Goal: Information Seeking & Learning: Learn about a topic

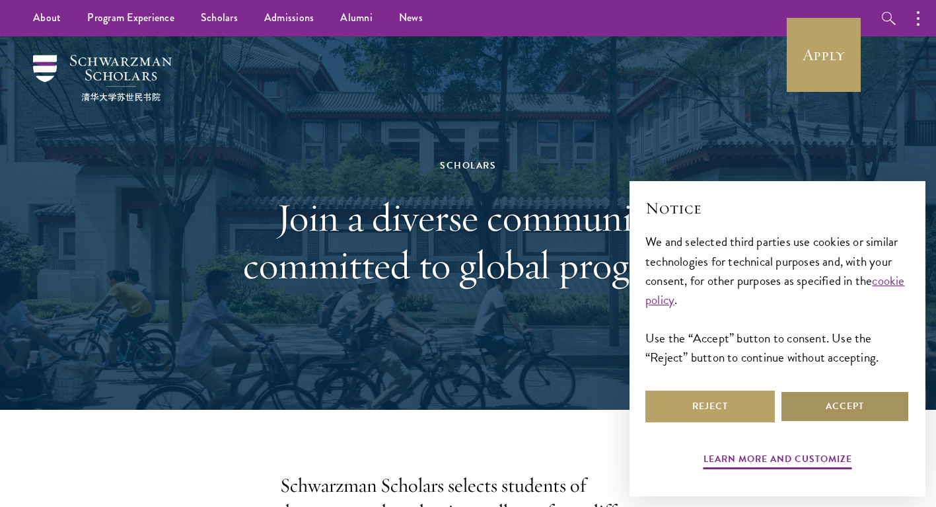
click at [862, 421] on button "Accept" at bounding box center [844, 406] width 129 height 32
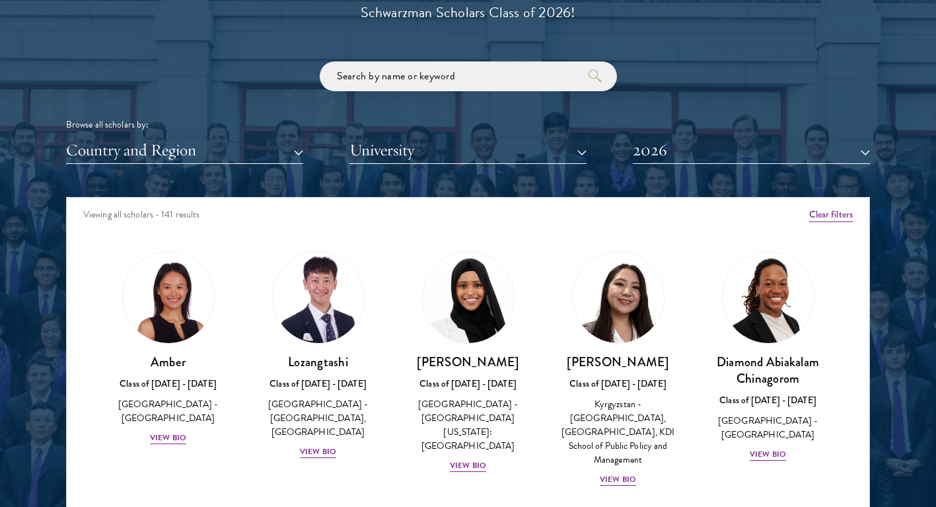
scroll to position [1573, 0]
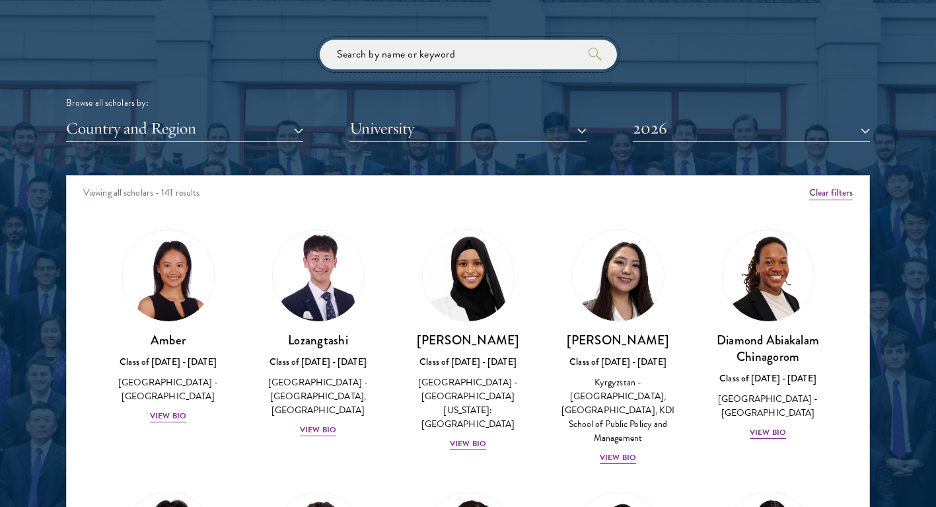
click at [475, 57] on input "search" at bounding box center [468, 55] width 297 height 30
click button "submit" at bounding box center [0, 0] width 0 height 0
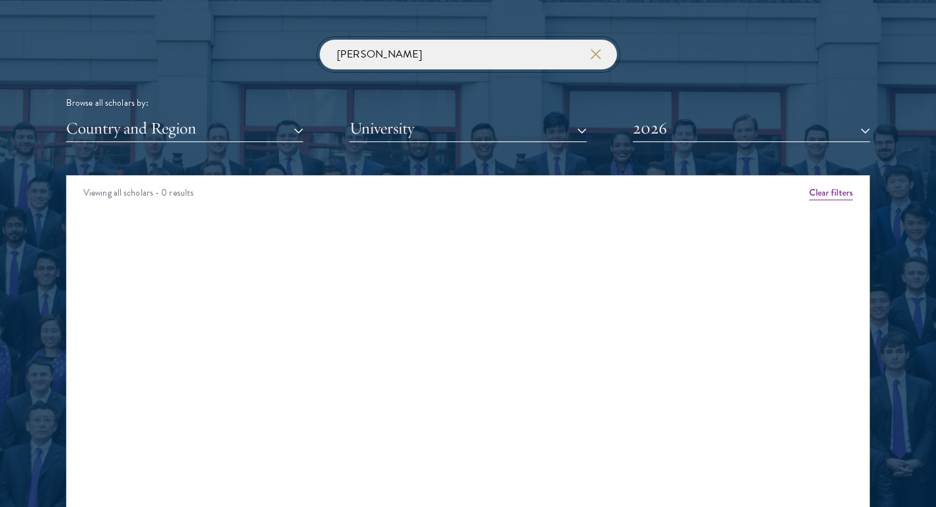
drag, startPoint x: 384, startPoint y: 50, endPoint x: 288, endPoint y: 50, distance: 95.8
click at [289, 50] on div "[PERSON_NAME] Browse all scholars by: Country and Region All Countries and Regi…" at bounding box center [468, 91] width 804 height 102
type input "[PERSON_NAME]"
click button "submit" at bounding box center [0, 0] width 0 height 0
drag, startPoint x: 294, startPoint y: 57, endPoint x: 216, endPoint y: 57, distance: 77.9
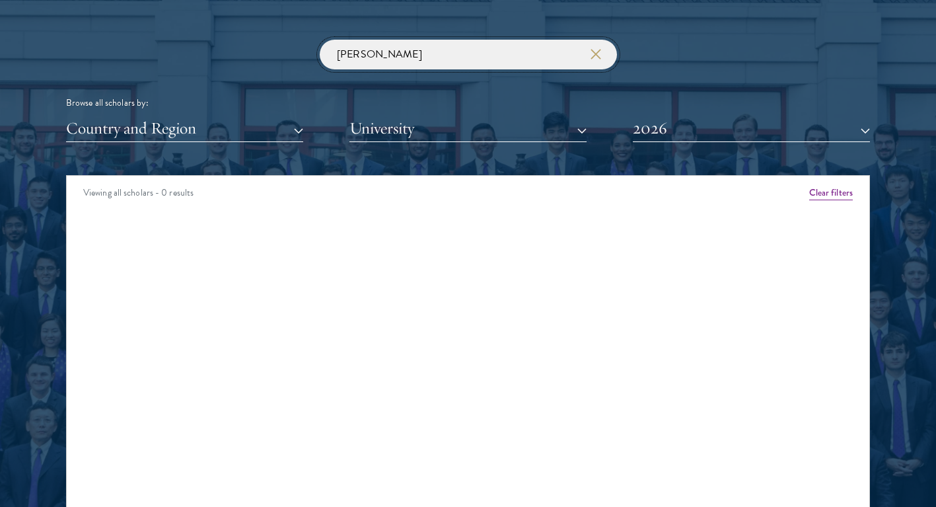
click at [216, 57] on div "[PERSON_NAME] Browse all scholars by: Country and Region All Countries and Regi…" at bounding box center [468, 91] width 804 height 102
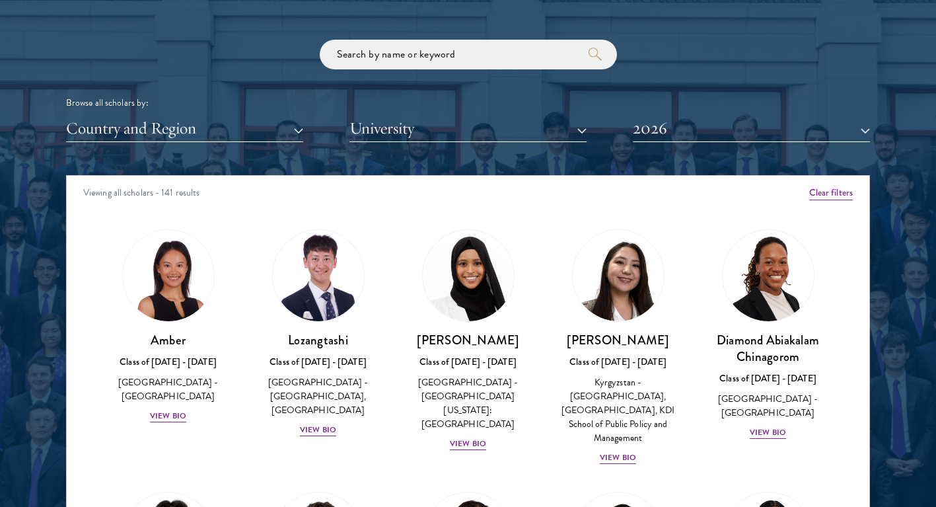
click at [178, 151] on div "Scholar Directory Congratulations and welcome to the Schwarzman Scholars Class …" at bounding box center [468, 235] width 804 height 672
click at [195, 132] on button "Country and Region" at bounding box center [184, 128] width 237 height 27
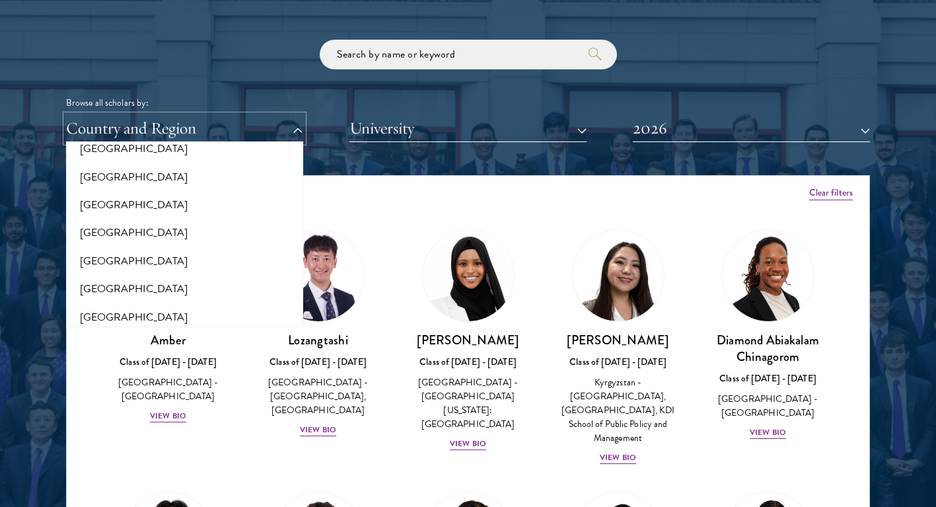
scroll to position [250, 0]
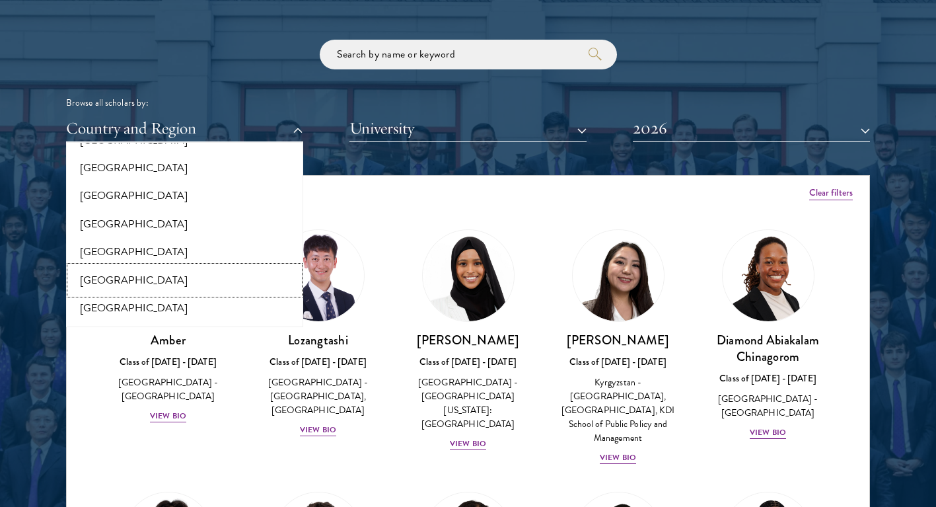
click at [98, 280] on button "[GEOGRAPHIC_DATA]" at bounding box center [184, 280] width 229 height 28
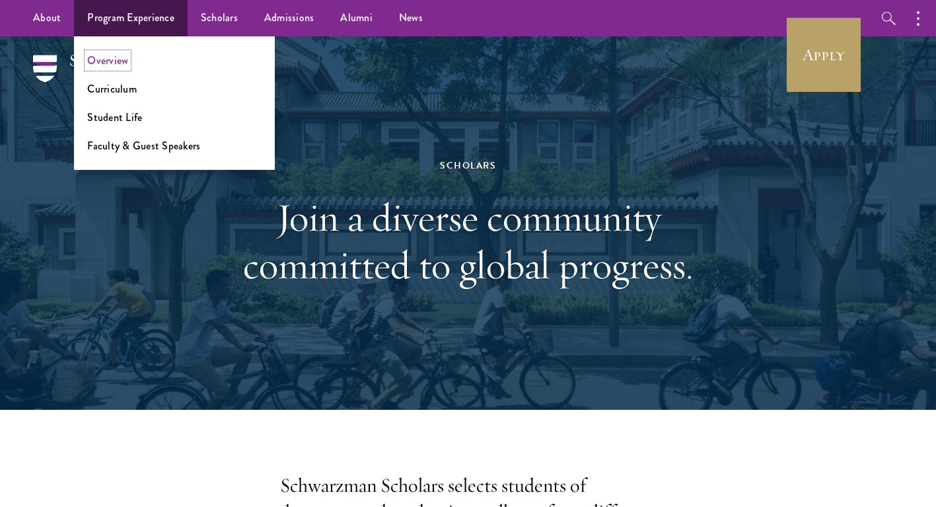
click at [126, 59] on link "Overview" at bounding box center [107, 60] width 41 height 15
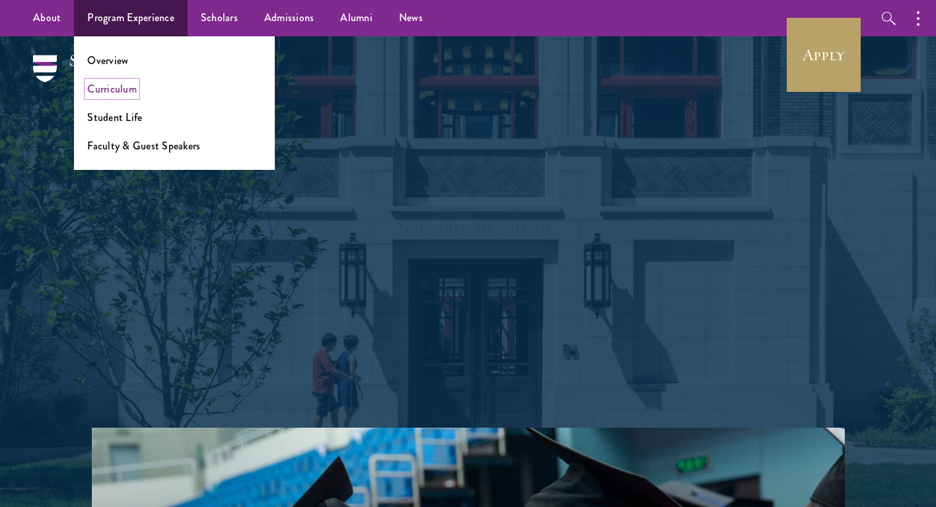
click at [112, 87] on link "Curriculum" at bounding box center [112, 88] width 50 height 15
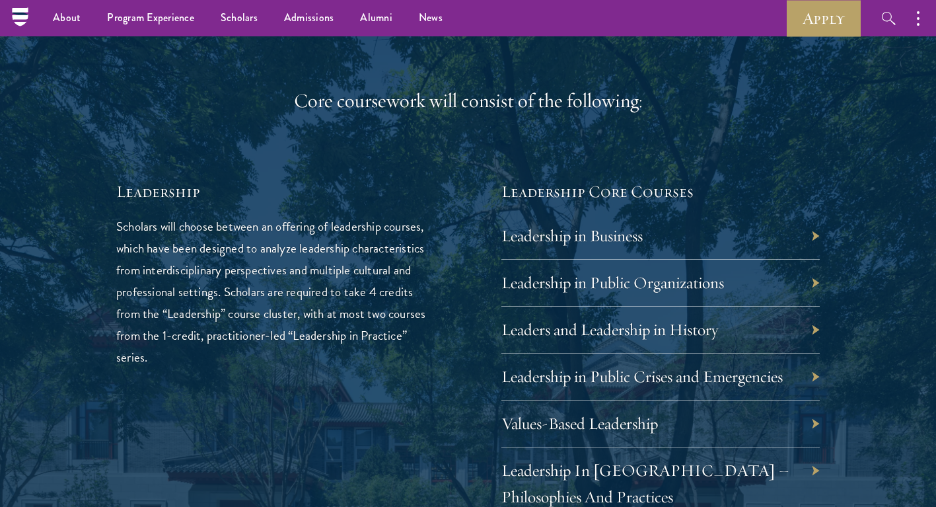
scroll to position [2052, 0]
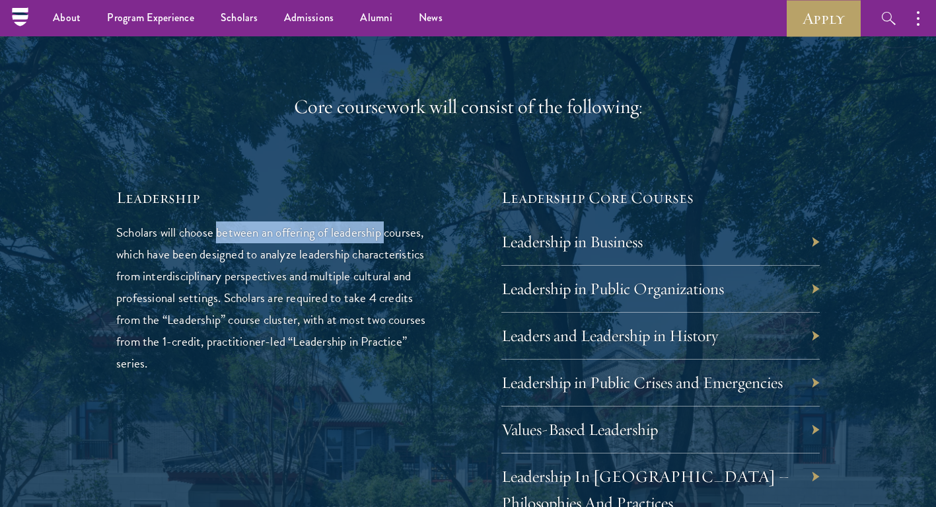
drag, startPoint x: 219, startPoint y: 238, endPoint x: 388, endPoint y: 232, distance: 169.2
click at [388, 232] on p "Scholars will choose between an offering of leadership courses, which have been…" at bounding box center [275, 297] width 318 height 153
click at [370, 295] on p "Scholars will choose between an offering of leadership courses, which have been…" at bounding box center [275, 297] width 318 height 153
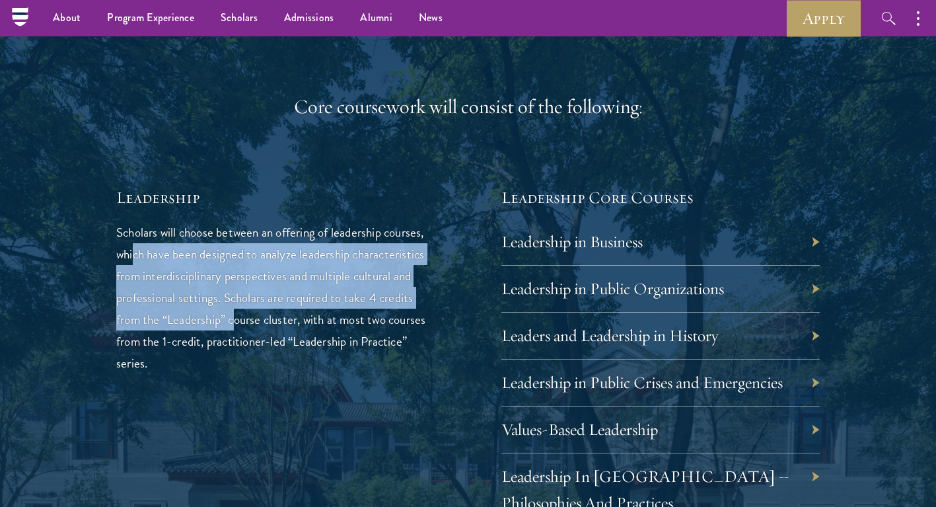
drag, startPoint x: 179, startPoint y: 256, endPoint x: 240, endPoint y: 324, distance: 92.1
click at [239, 324] on p "Scholars will choose between an offering of leadership courses, which have been…" at bounding box center [275, 297] width 318 height 153
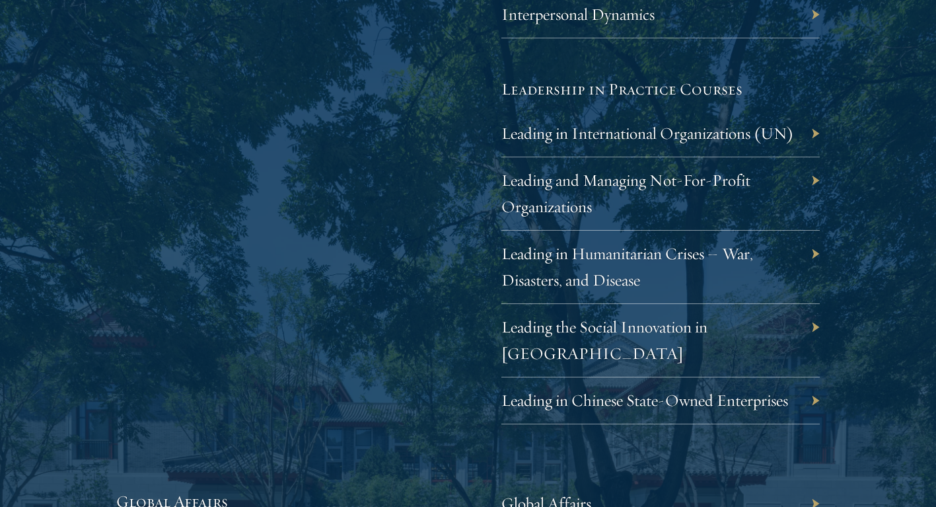
scroll to position [2689, 0]
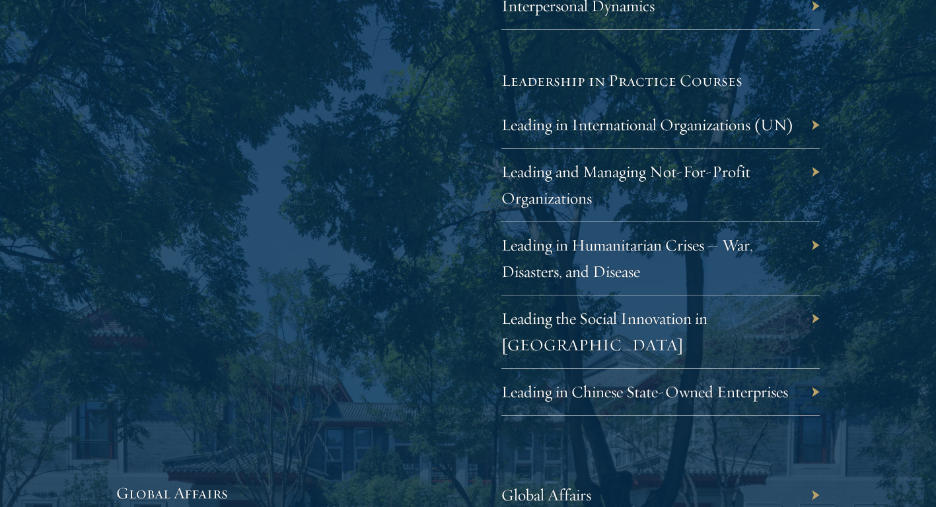
click at [577, 182] on div "Leading and Managing Not-For-Profit Organizations" at bounding box center [660, 185] width 318 height 73
click at [559, 180] on link "Leading and Managing Not-For-Profit Organizations" at bounding box center [635, 184] width 249 height 47
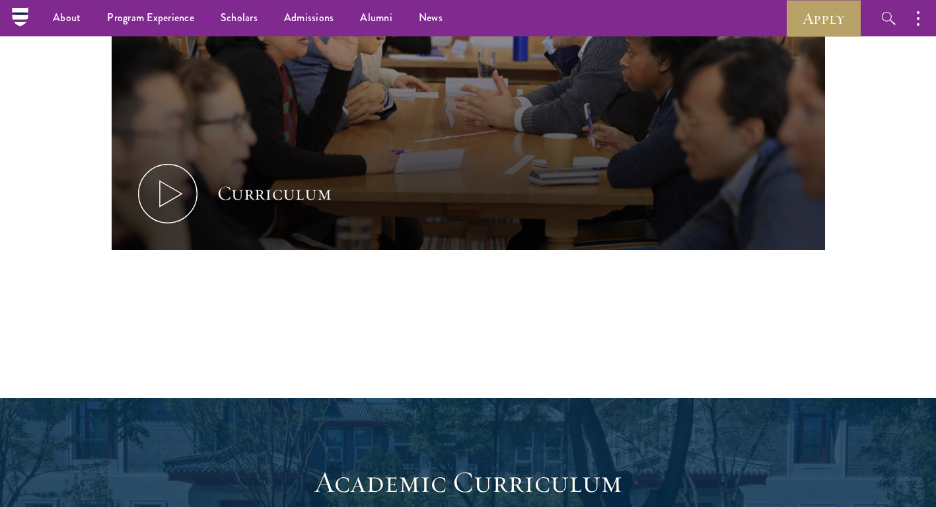
scroll to position [0, 0]
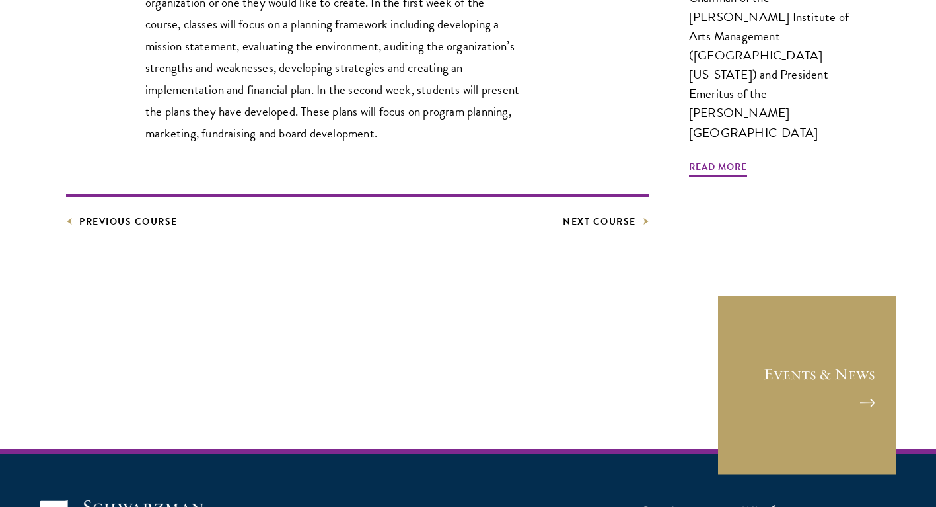
scroll to position [584, 0]
